Goal: Information Seeking & Learning: Compare options

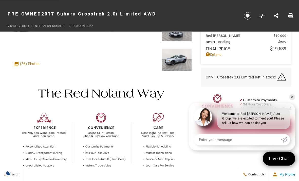
click at [296, 110] on div "Red [PERSON_NAME] $19,000 Dealer Handling $689 Final Price $19,689 Disclaimer: …" at bounding box center [250, 84] width 100 height 120
click at [292, 100] on link "✕" at bounding box center [293, 97] width 6 height 6
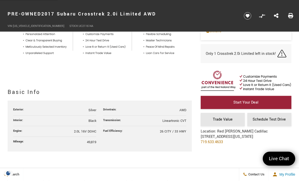
scroll to position [198, 0]
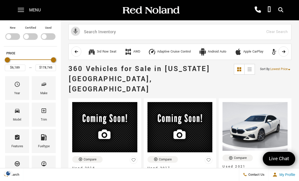
scroll to position [43, 0]
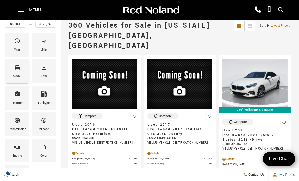
click at [14, 72] on span "Model" at bounding box center [17, 68] width 6 height 11
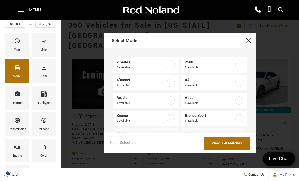
click at [249, 39] on button "close" at bounding box center [248, 40] width 15 height 15
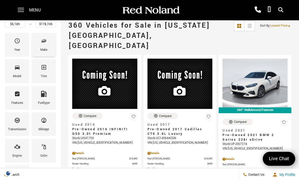
click at [42, 46] on span "Make" at bounding box center [44, 42] width 6 height 11
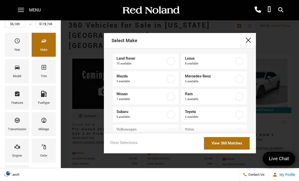
scroll to position [128, 0]
click at [176, 112] on link "Subaru 6 available" at bounding box center [146, 114] width 66 height 15
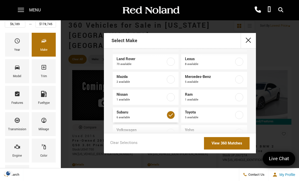
type input "$12,689"
type input "$32,603"
checkbox input "true"
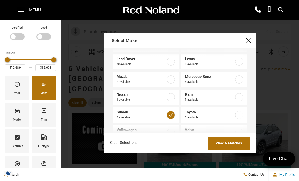
click at [230, 149] on link "View 6 Matches" at bounding box center [229, 143] width 42 height 12
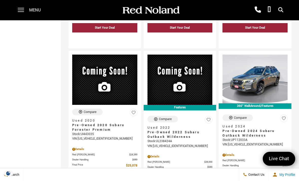
scroll to position [274, 0]
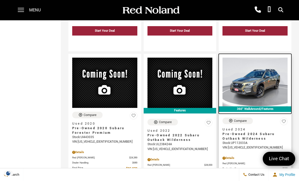
click at [265, 77] on img at bounding box center [255, 82] width 65 height 49
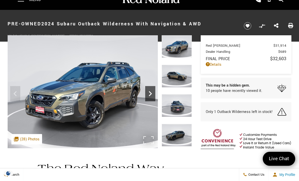
click at [153, 94] on icon "Next" at bounding box center [150, 94] width 10 height 10
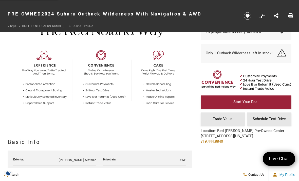
scroll to position [137, 0]
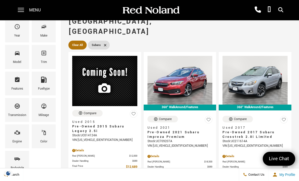
scroll to position [66, 0]
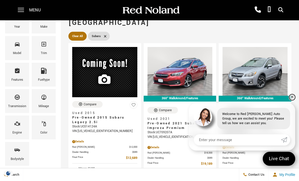
click at [293, 100] on link "✕" at bounding box center [293, 97] width 6 height 6
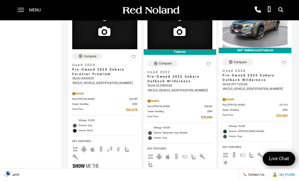
scroll to position [319, 0]
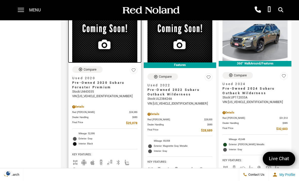
click at [96, 38] on img at bounding box center [104, 37] width 65 height 50
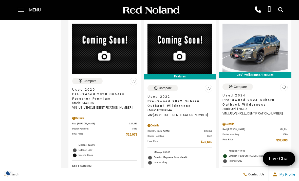
scroll to position [307, 0]
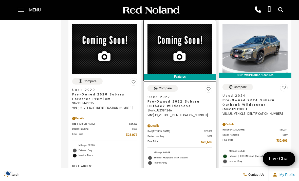
click at [199, 43] on img at bounding box center [180, 49] width 65 height 50
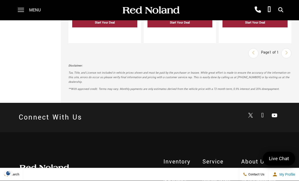
scroll to position [509, 0]
